Goal: Task Accomplishment & Management: Complete application form

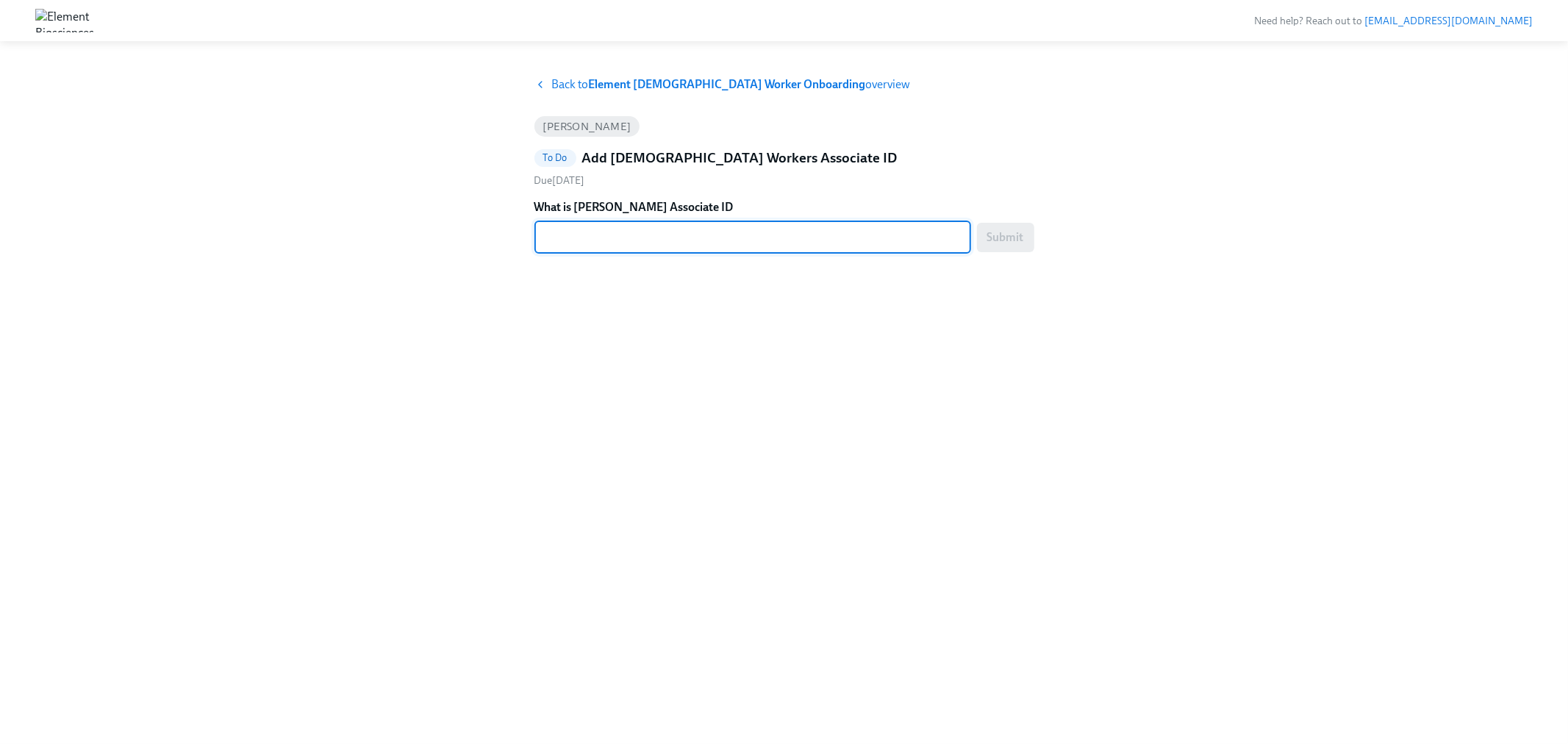
click at [636, 233] on textarea "What is [PERSON_NAME] Associate ID" at bounding box center [752, 237] width 419 height 18
paste textarea "8UKQUDUF5"
type textarea "8UKQUDUF5"
click at [1005, 245] on span "Submit" at bounding box center [1006, 237] width 37 height 14
click at [781, 234] on textarea "What is Mitzi Turner Associate ID" at bounding box center [752, 237] width 419 height 18
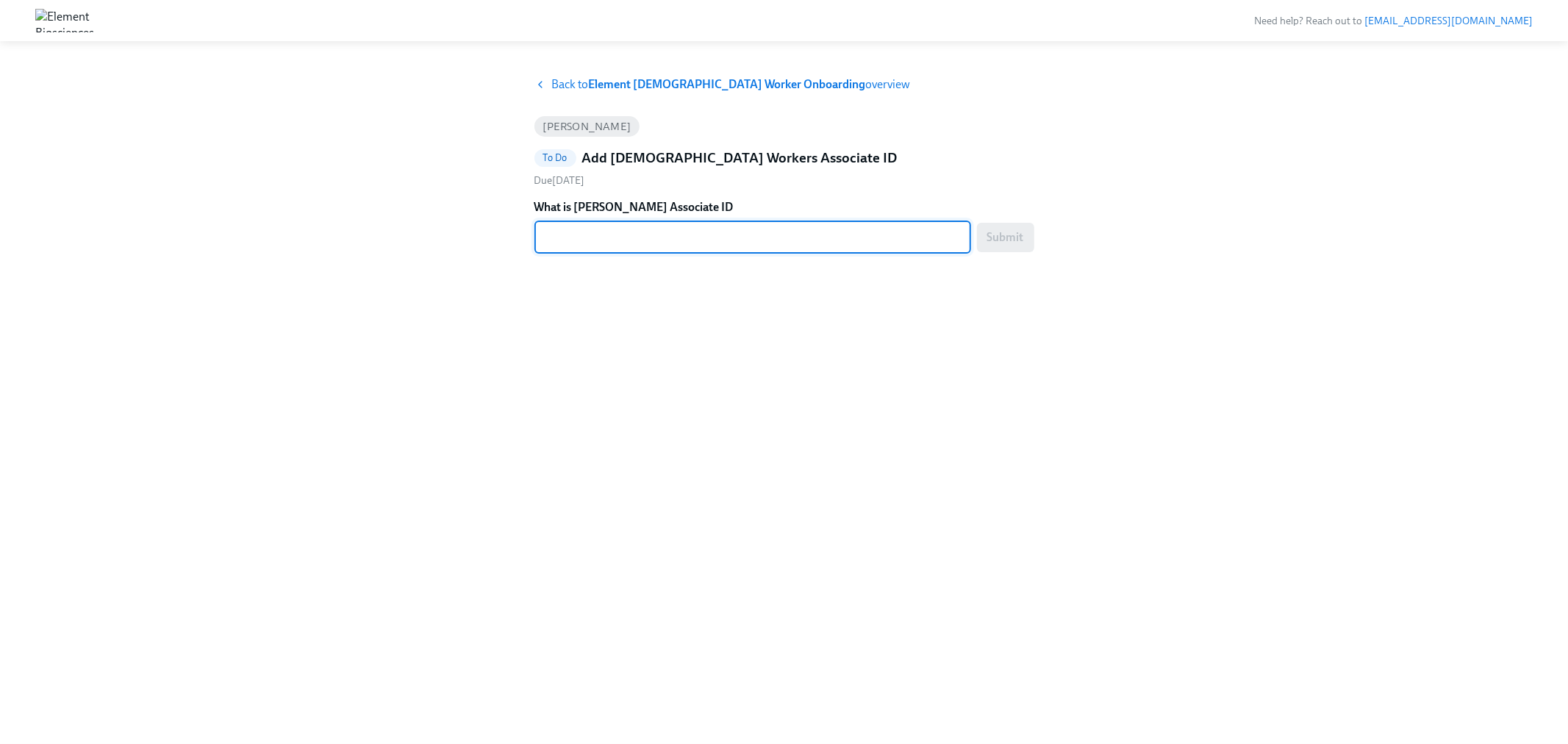
paste textarea "NQOX253X9"
type textarea "NQOX253X9"
click at [1019, 214] on label "What is Mitzi Turner Associate ID" at bounding box center [784, 207] width 500 height 16
click at [962, 229] on textarea "NQOX253X9" at bounding box center [752, 237] width 419 height 18
click at [1017, 239] on span "Submit" at bounding box center [1006, 237] width 37 height 14
